Goal: Information Seeking & Learning: Find specific fact

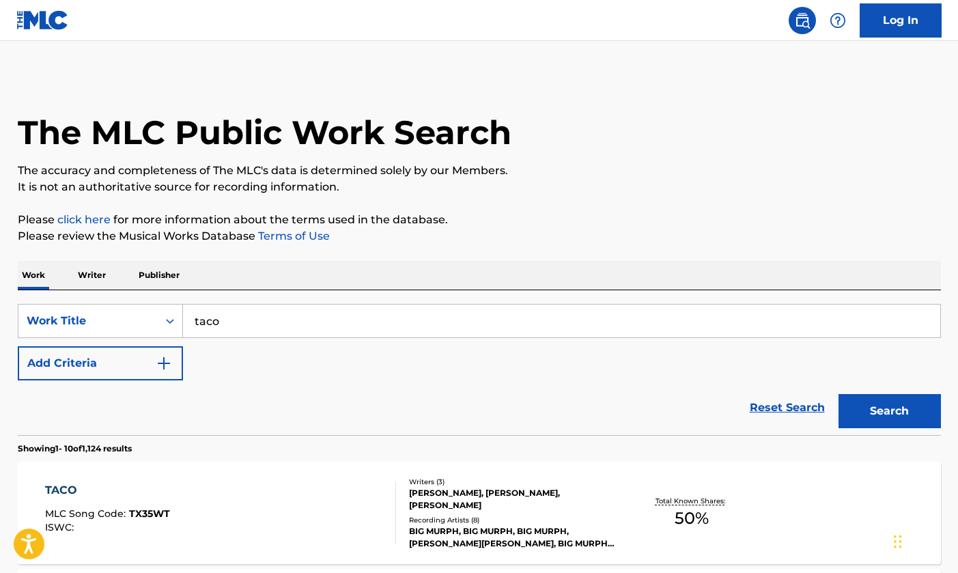
click at [134, 380] on div "Reset Search Search" at bounding box center [479, 407] width 923 height 55
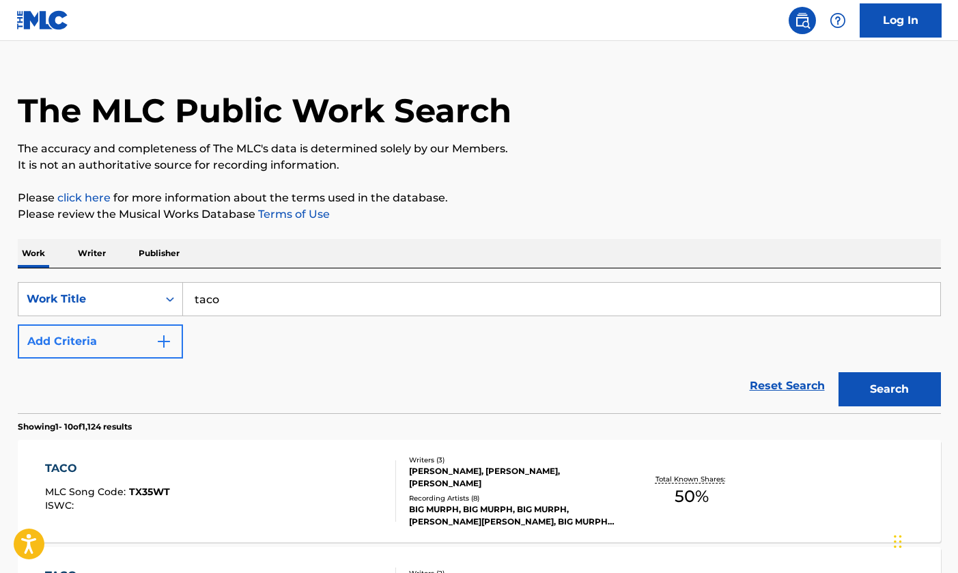
click at [130, 346] on button "Add Criteria" at bounding box center [100, 341] width 165 height 34
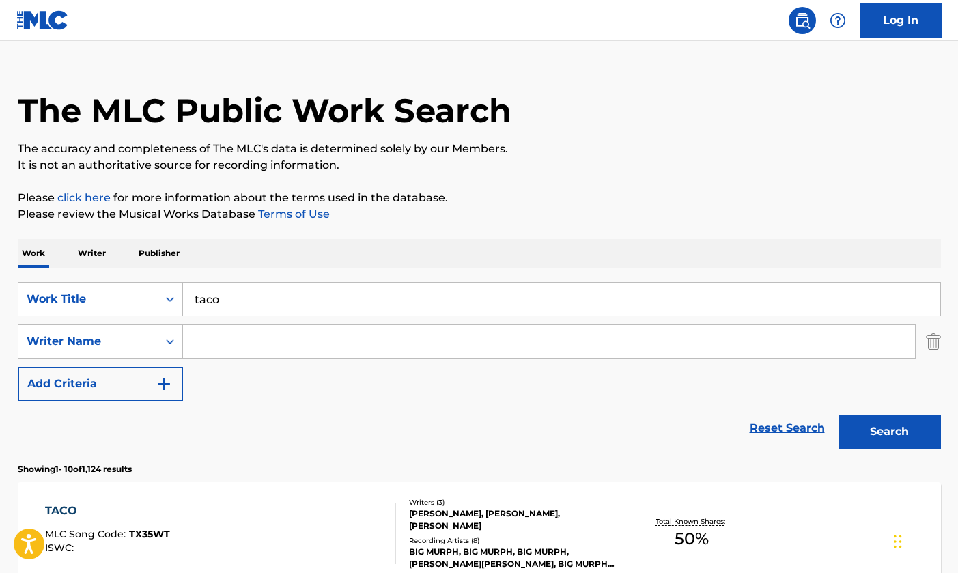
click at [236, 348] on input "Search Form" at bounding box center [549, 341] width 732 height 33
type input "camrin"
click at [889, 432] on button "Search" at bounding box center [890, 432] width 102 height 34
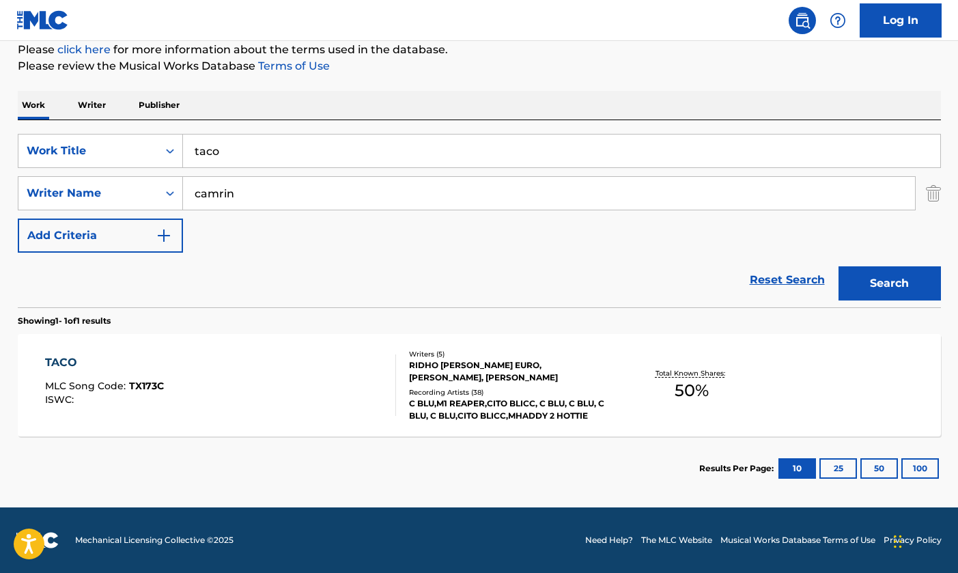
scroll to position [170, 0]
click at [256, 390] on div "TACO MLC Song Code : TX173C ISWC :" at bounding box center [220, 384] width 351 height 61
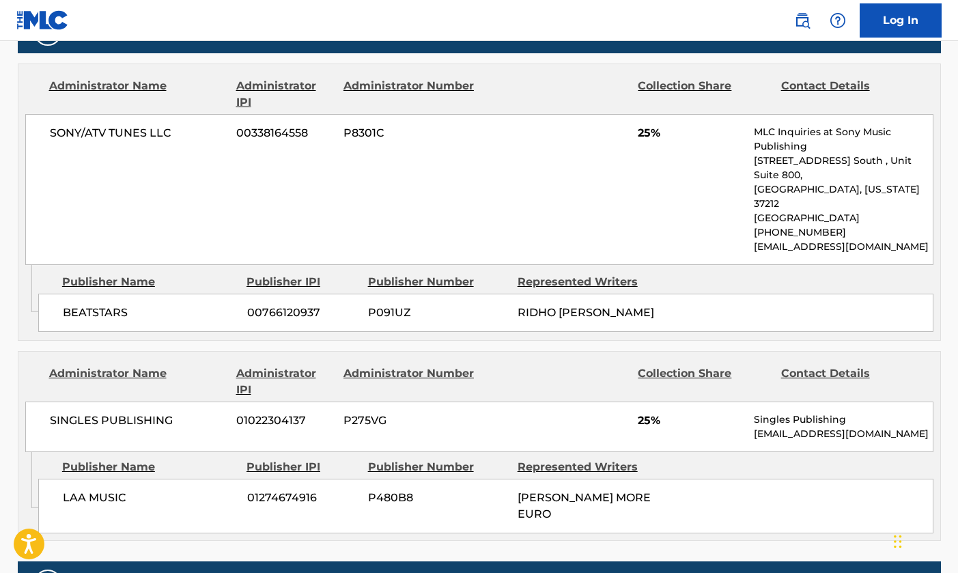
scroll to position [697, 0]
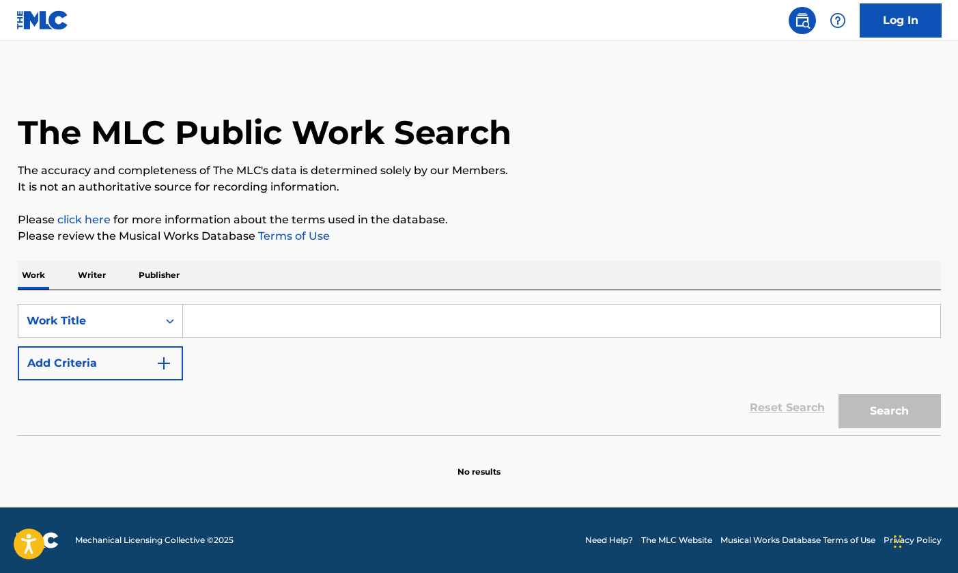
click at [396, 316] on input "Search Form" at bounding box center [561, 321] width 757 height 33
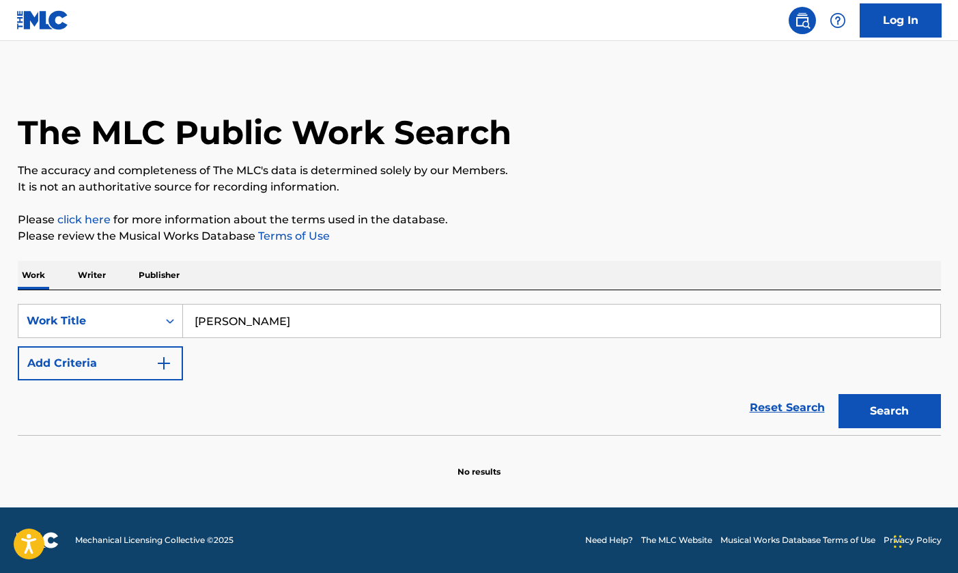
type input "[PERSON_NAME]"
click at [257, 338] on div "SearchWithCriteriaa86011db-d62f-4fc5-a3ef-8815b9be91c7 Work Title [PERSON_NAME]…" at bounding box center [479, 342] width 923 height 76
click at [139, 375] on button "Add Criteria" at bounding box center [100, 363] width 165 height 34
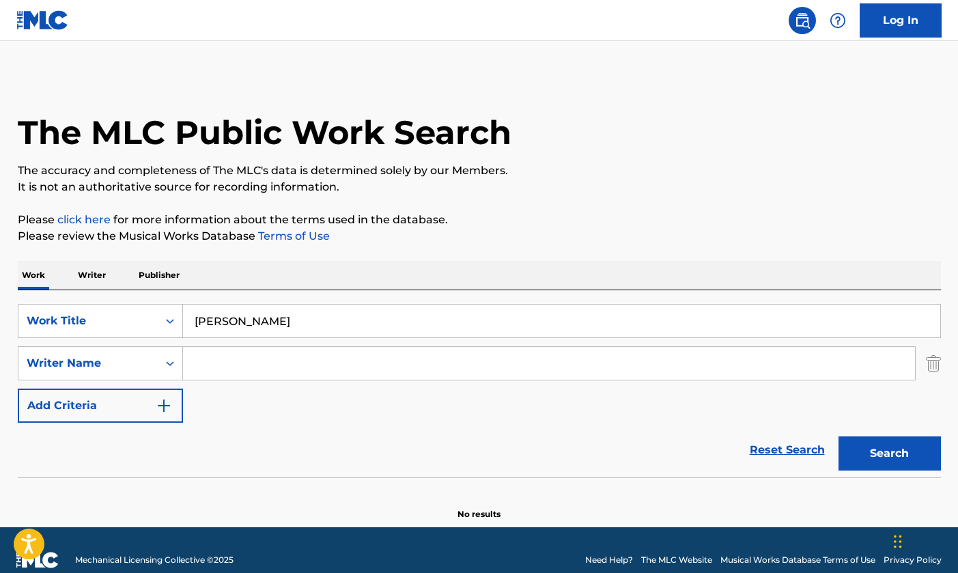
click at [254, 372] on input "Search Form" at bounding box center [549, 363] width 732 height 33
click at [889, 454] on button "Search" at bounding box center [890, 453] width 102 height 34
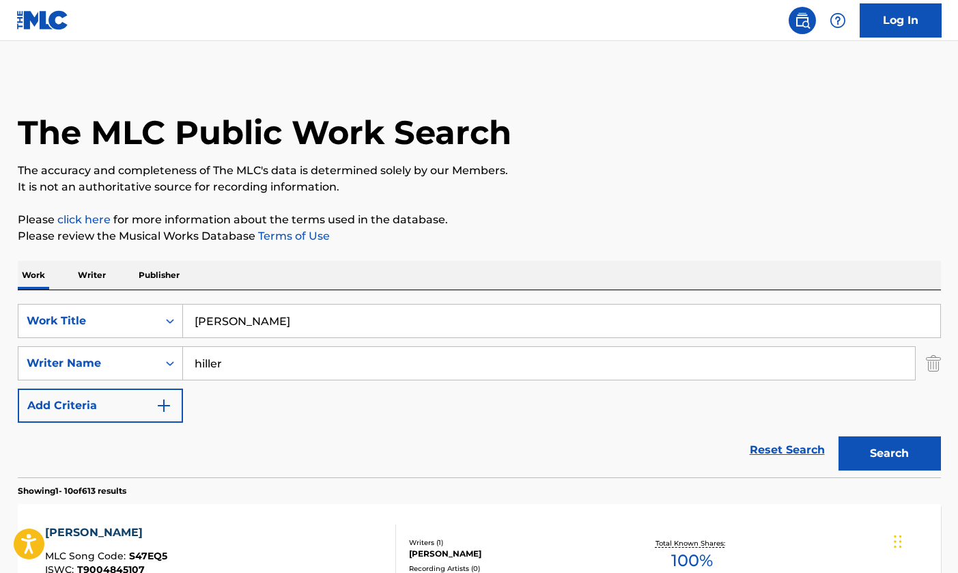
click at [889, 454] on button "Search" at bounding box center [890, 453] width 102 height 34
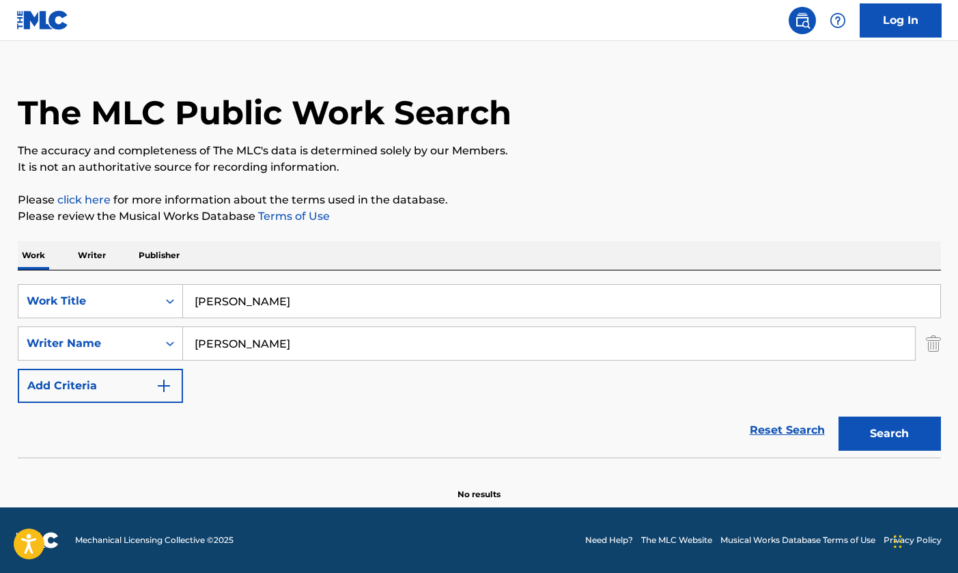
scroll to position [20, 0]
type input "h"
type input "tomoya"
click at [889, 434] on button "Search" at bounding box center [890, 434] width 102 height 34
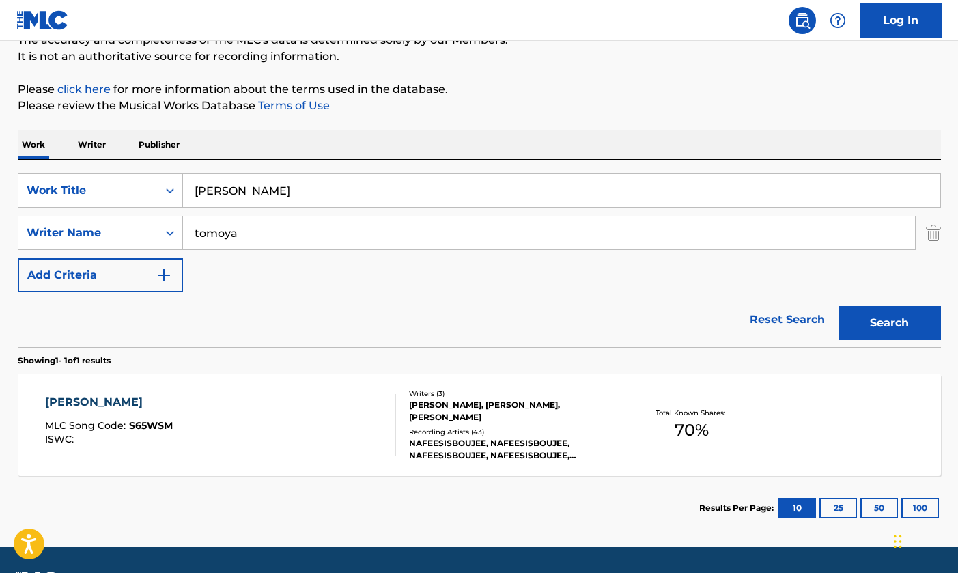
scroll to position [154, 0]
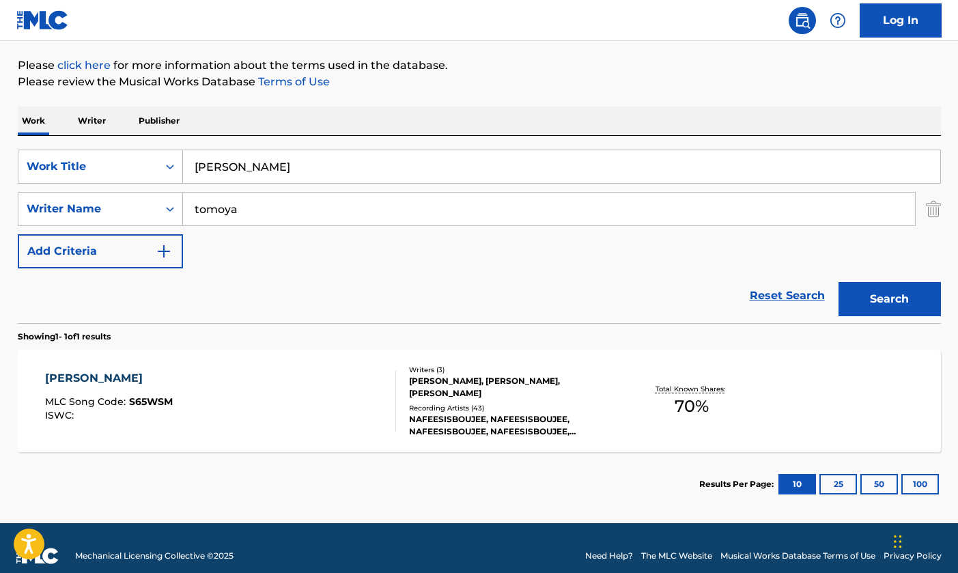
click at [283, 421] on div "[PERSON_NAME] MLC Song Code : S65WSM ISWC :" at bounding box center [220, 400] width 351 height 61
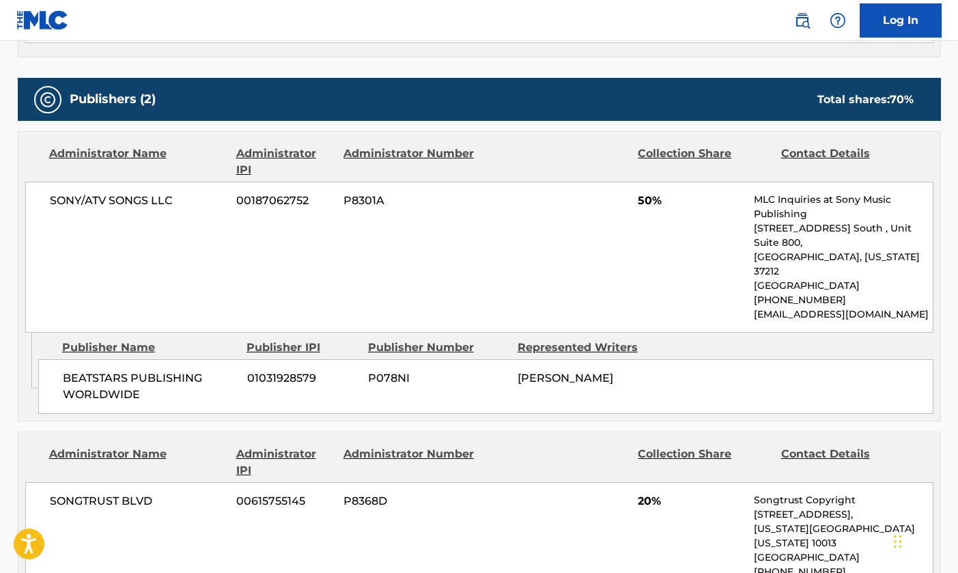
scroll to position [597, 0]
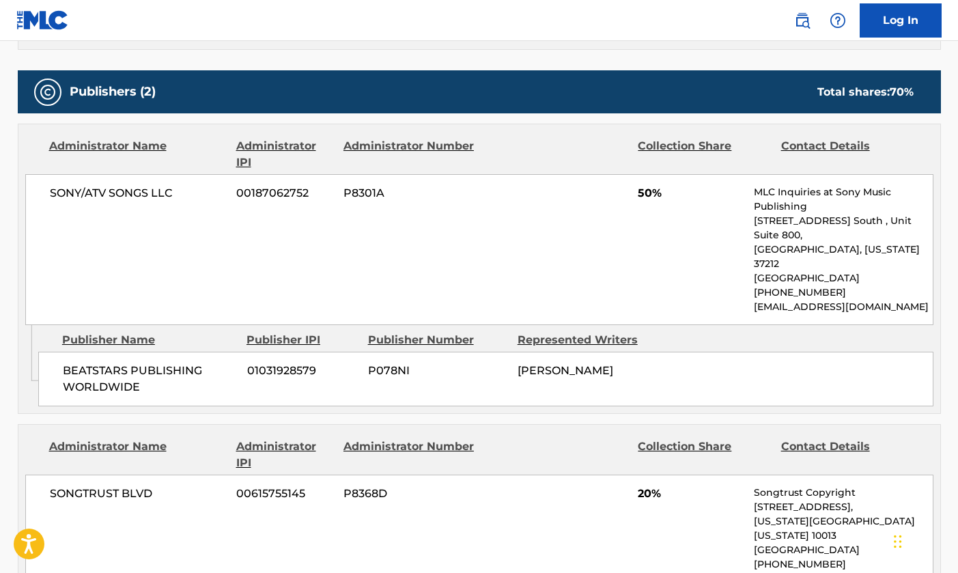
click at [660, 195] on span "50%" at bounding box center [691, 193] width 106 height 16
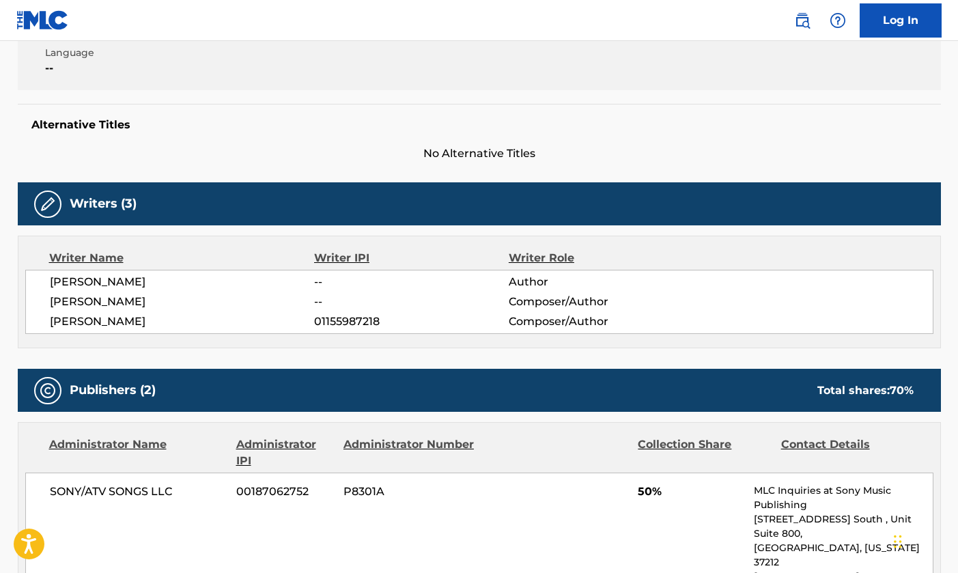
scroll to position [741, 0]
